Goal: Navigation & Orientation: Find specific page/section

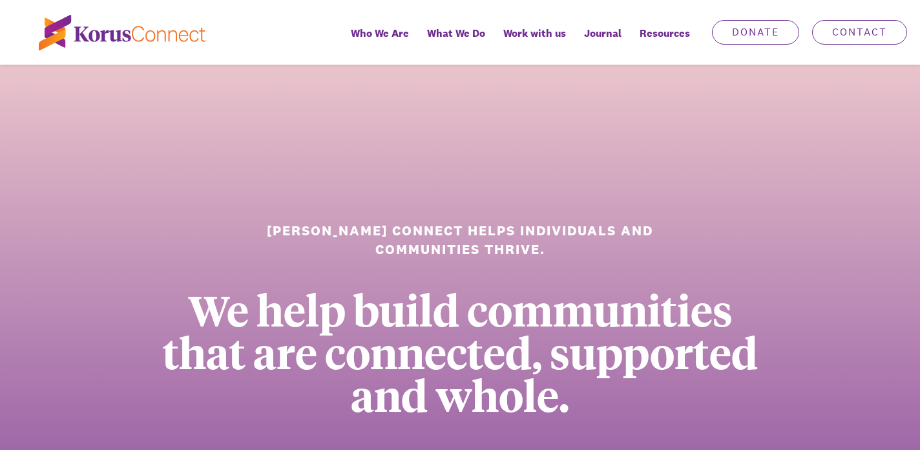
scroll to position [19, 0]
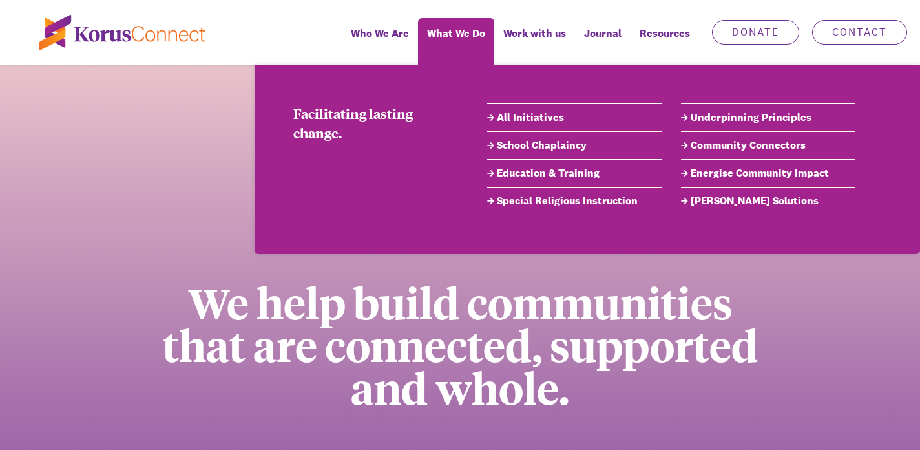
click at [553, 204] on link "Special Religious Instruction" at bounding box center [574, 201] width 174 height 16
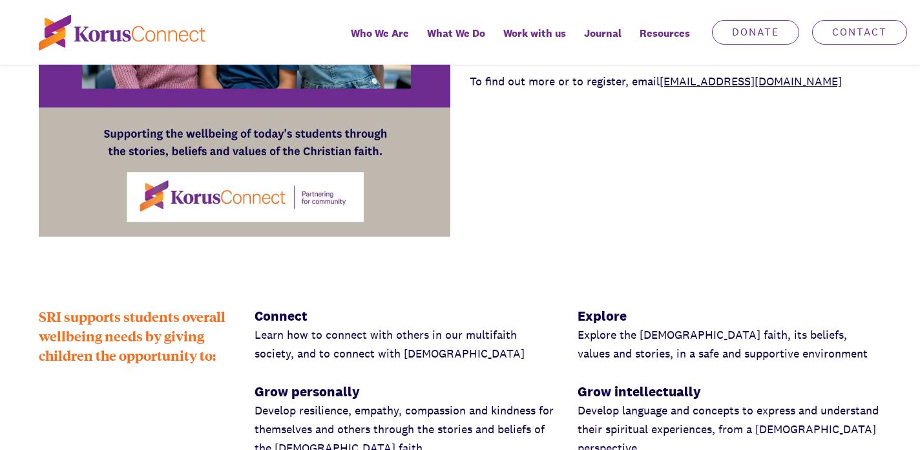
scroll to position [1388, 0]
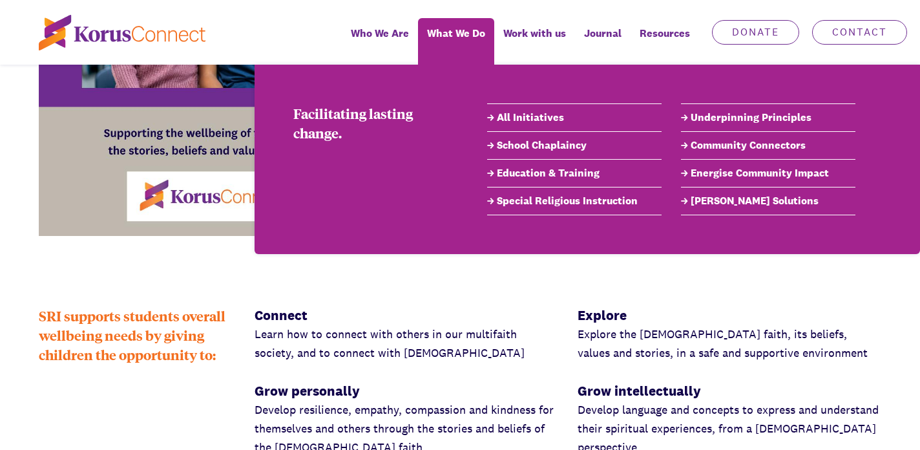
click at [532, 175] on link "Education & Training" at bounding box center [574, 173] width 174 height 16
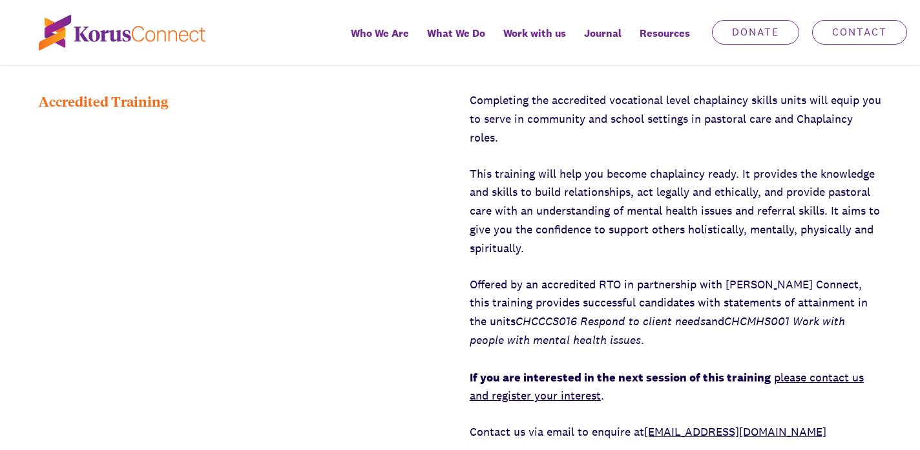
scroll to position [1904, 0]
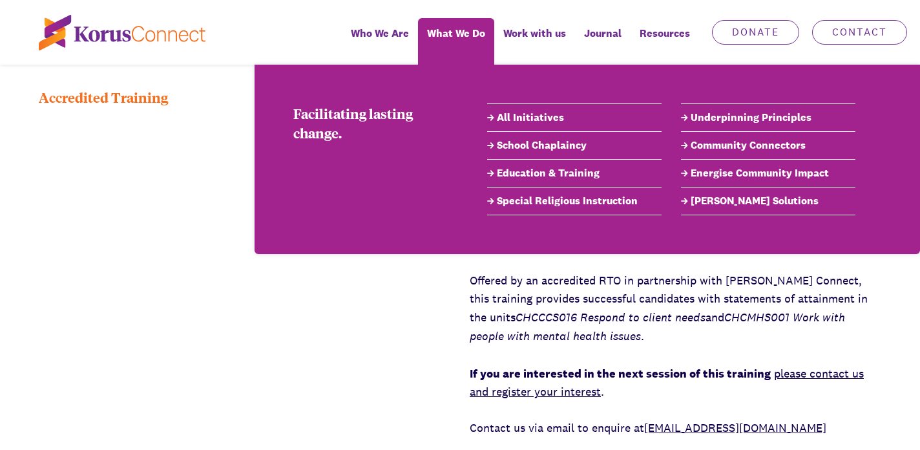
click at [548, 149] on link "School Chaplaincy" at bounding box center [574, 146] width 174 height 16
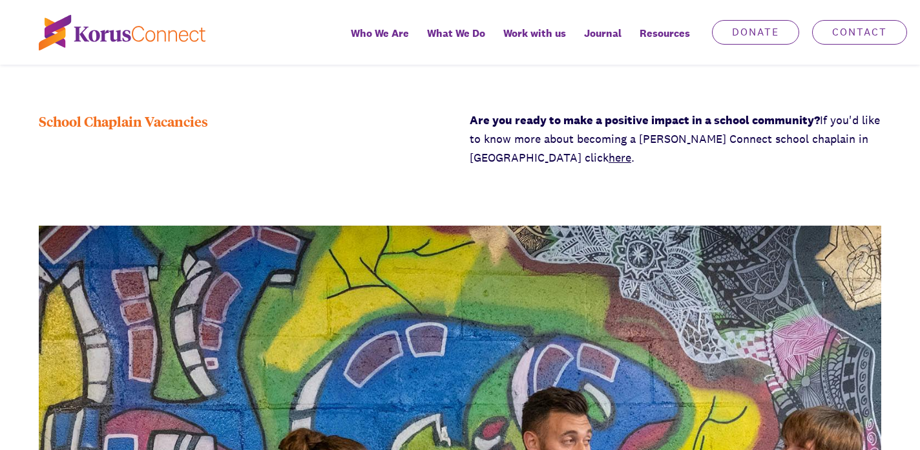
scroll to position [1880, 0]
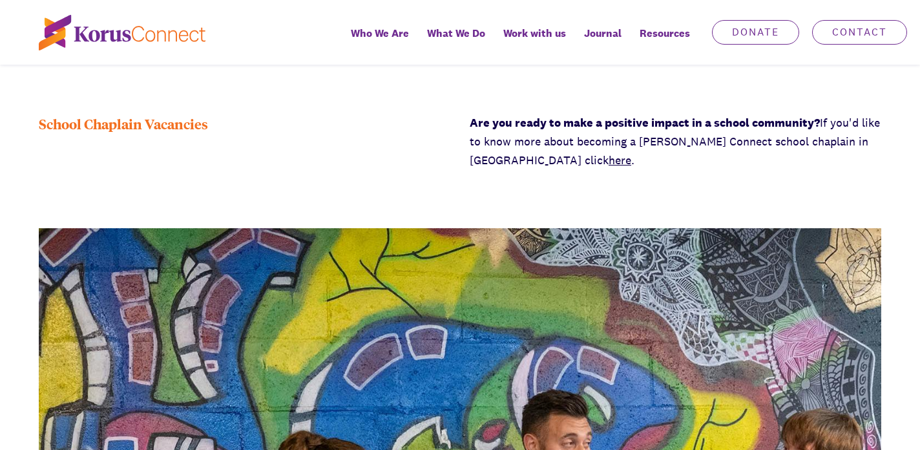
click at [608, 152] on link "here" at bounding box center [619, 159] width 23 height 15
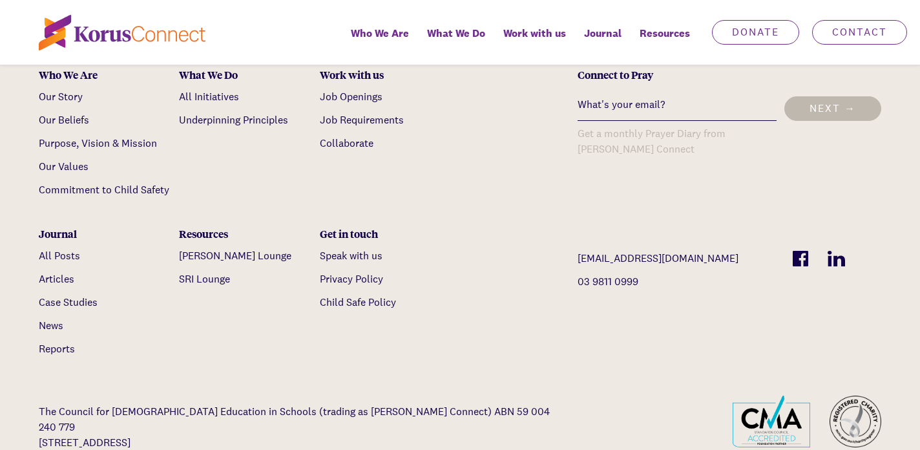
scroll to position [4608, 0]
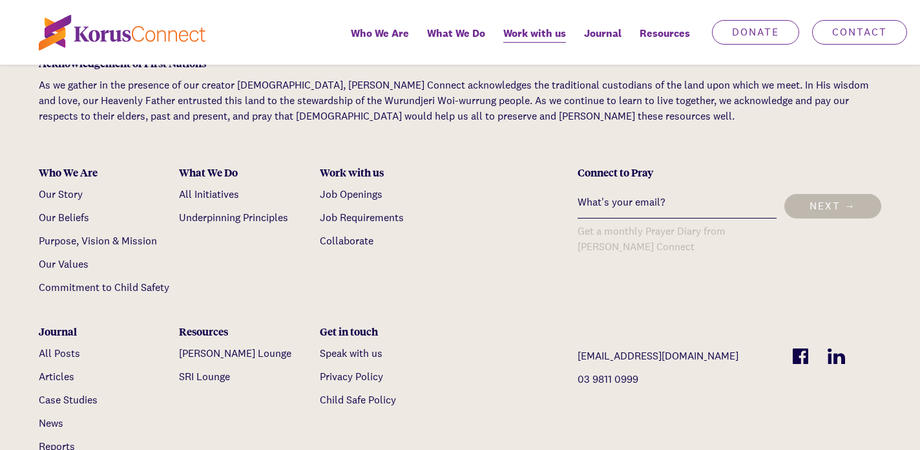
scroll to position [2497, 0]
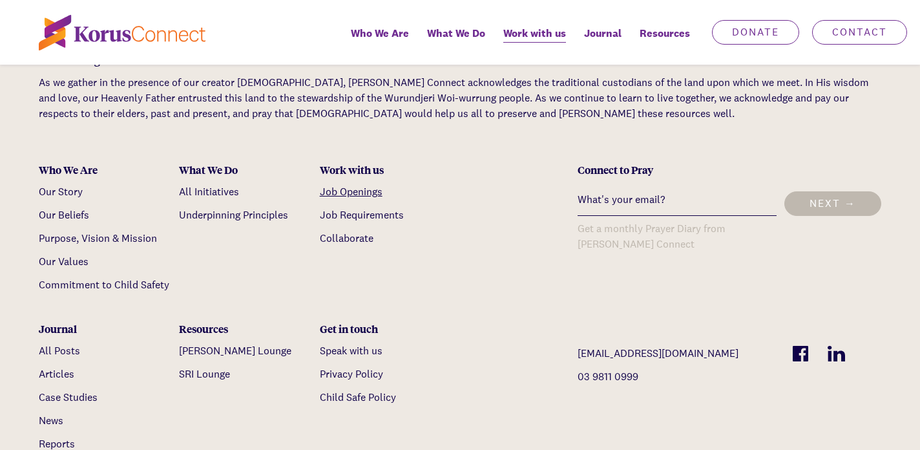
click at [351, 185] on link "Job Openings" at bounding box center [351, 192] width 63 height 14
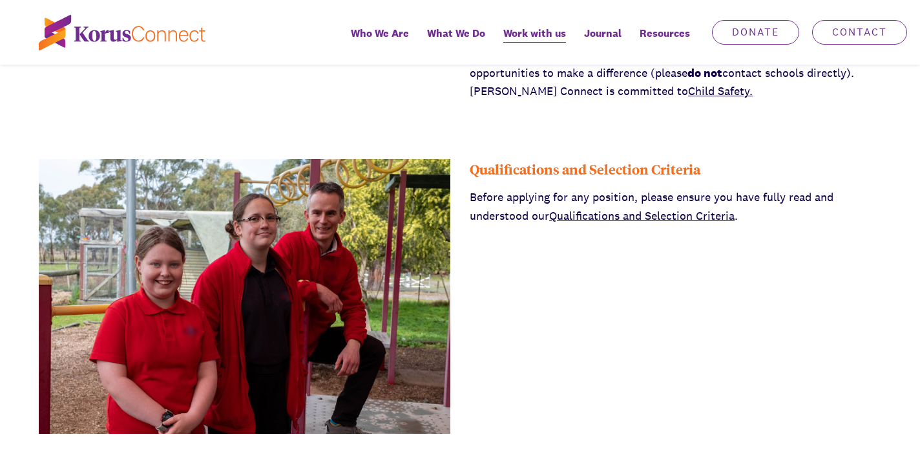
scroll to position [0, 0]
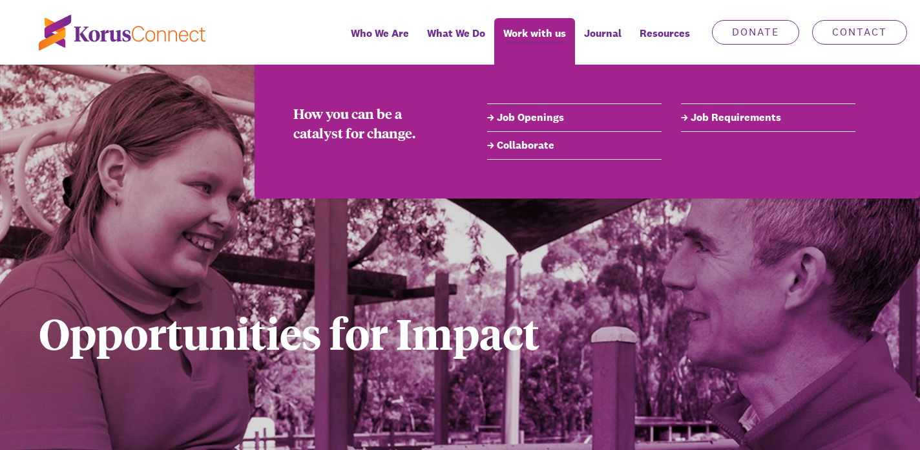
click at [543, 118] on link "Job Openings" at bounding box center [574, 118] width 174 height 16
click at [541, 118] on link "Job Openings" at bounding box center [574, 118] width 174 height 16
